Goal: Browse casually: Explore the website without a specific task or goal

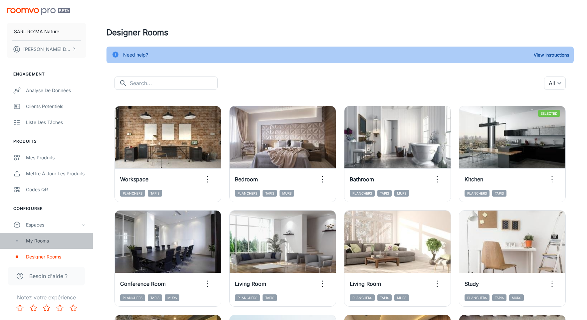
click at [85, 235] on div "My Rooms" at bounding box center [46, 241] width 93 height 16
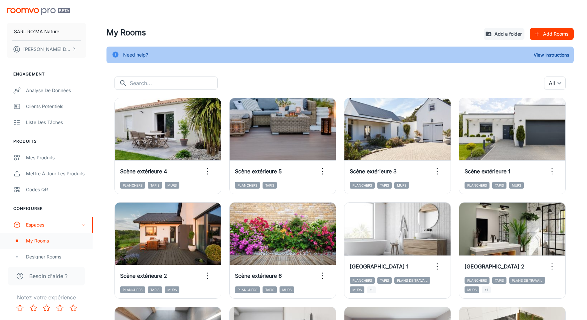
scroll to position [48, 0]
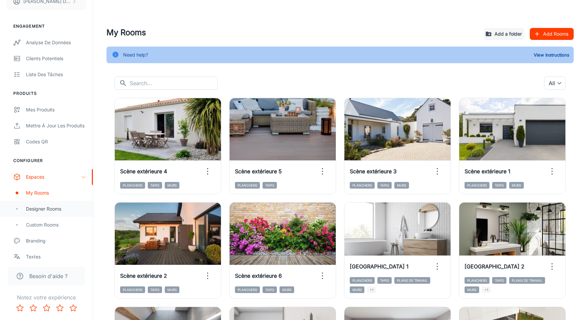
click at [67, 206] on div "Designer Rooms" at bounding box center [56, 208] width 60 height 7
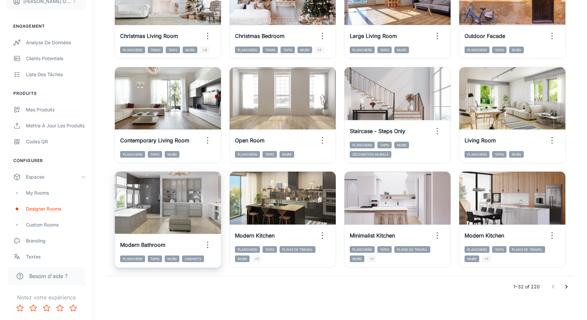
scroll to position [670, 0]
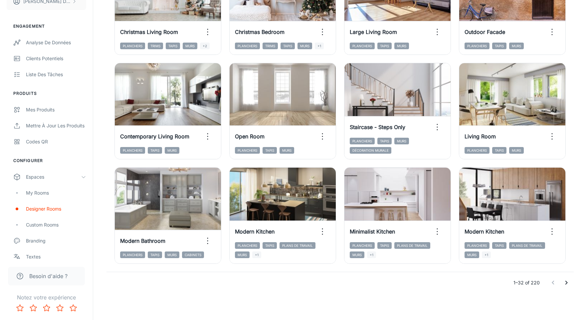
click at [563, 280] on icon "Go to next page" at bounding box center [566, 283] width 8 height 8
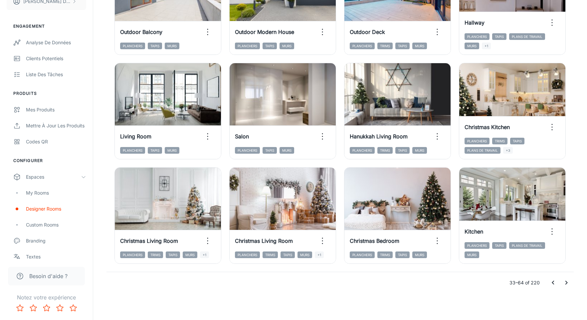
click at [562, 284] on icon "Go to next page" at bounding box center [566, 283] width 8 height 8
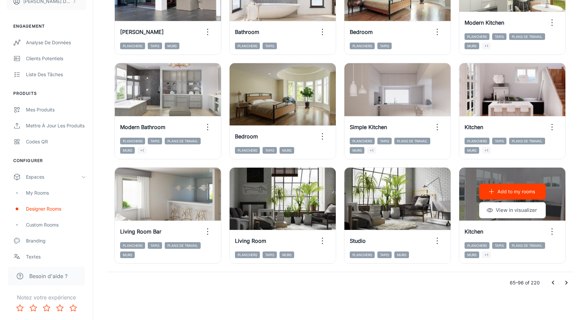
scroll to position [665, 0]
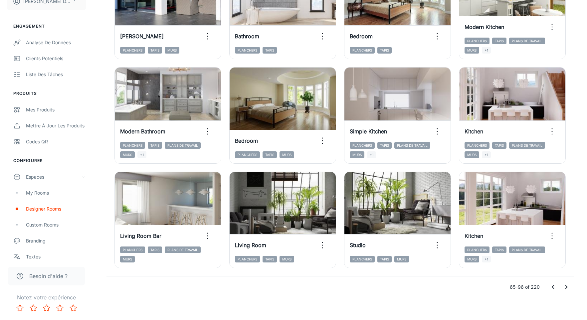
click at [561, 285] on button "Go to next page" at bounding box center [565, 286] width 13 height 13
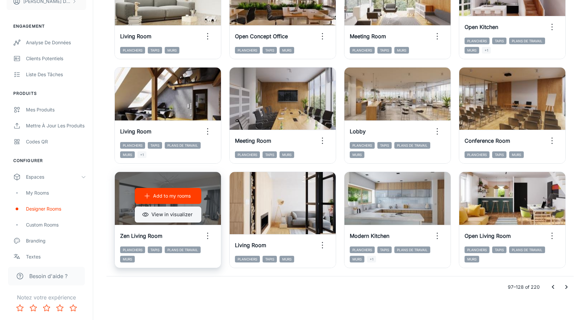
click at [153, 218] on button "View in visualizer" at bounding box center [168, 215] width 67 height 16
